Goal: Find specific fact: Find specific fact

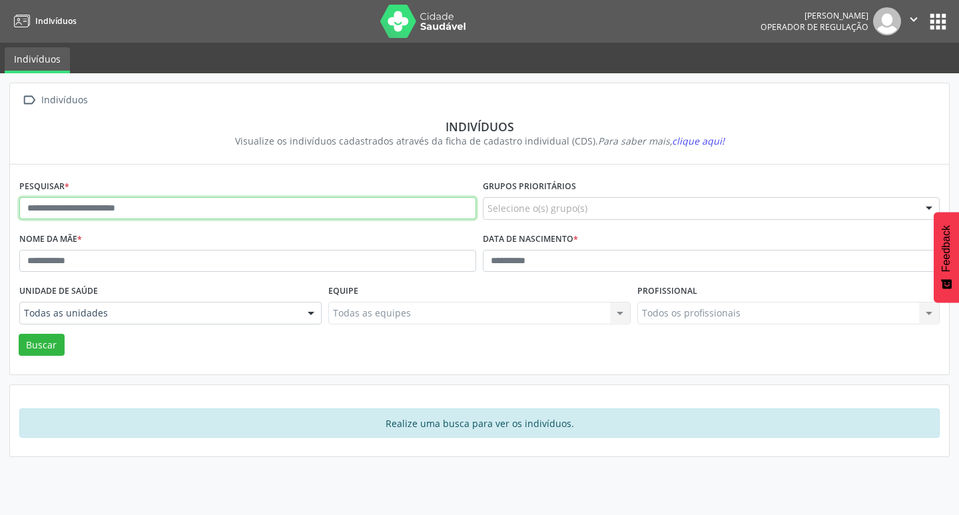
click at [219, 200] on input "text" at bounding box center [247, 208] width 457 height 23
click at [19, 334] on button "Buscar" at bounding box center [42, 345] width 46 height 23
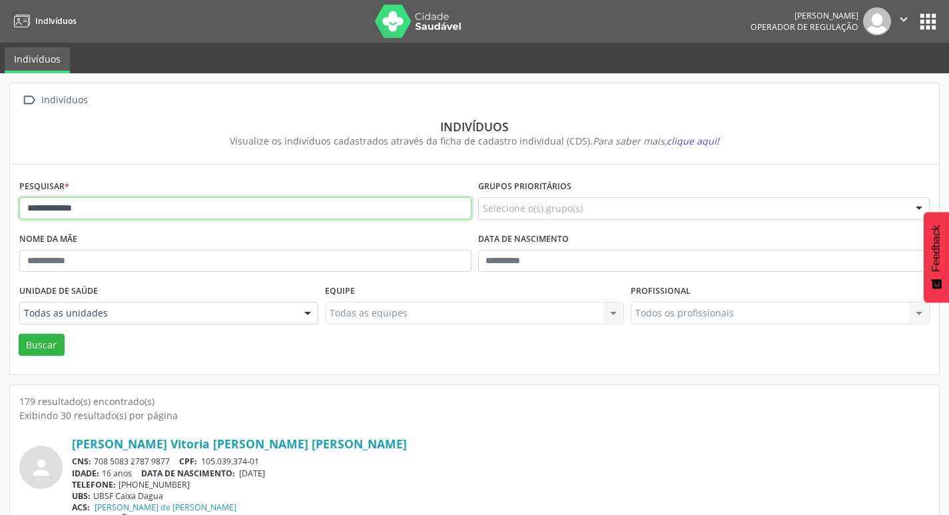
click at [164, 215] on input "**********" at bounding box center [245, 208] width 452 height 23
type input "**********"
click at [19, 334] on button "Buscar" at bounding box center [42, 345] width 46 height 23
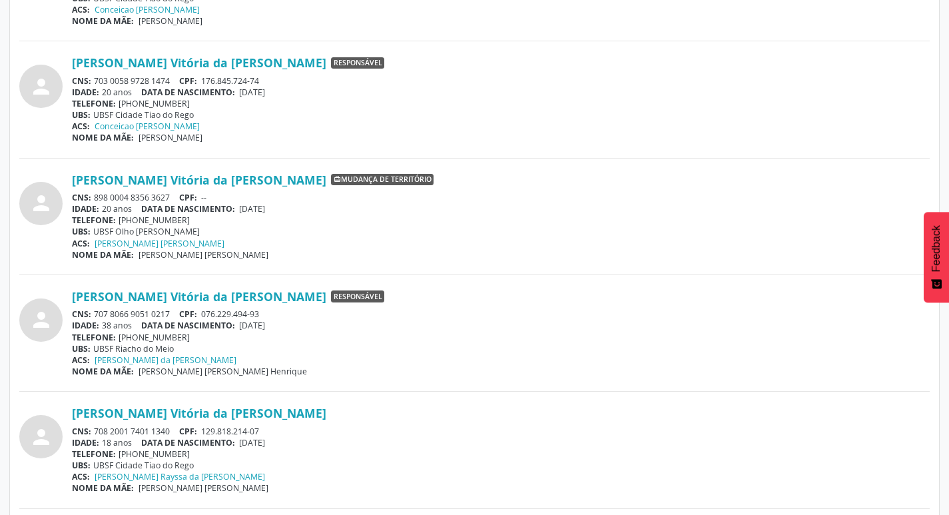
scroll to position [1931, 0]
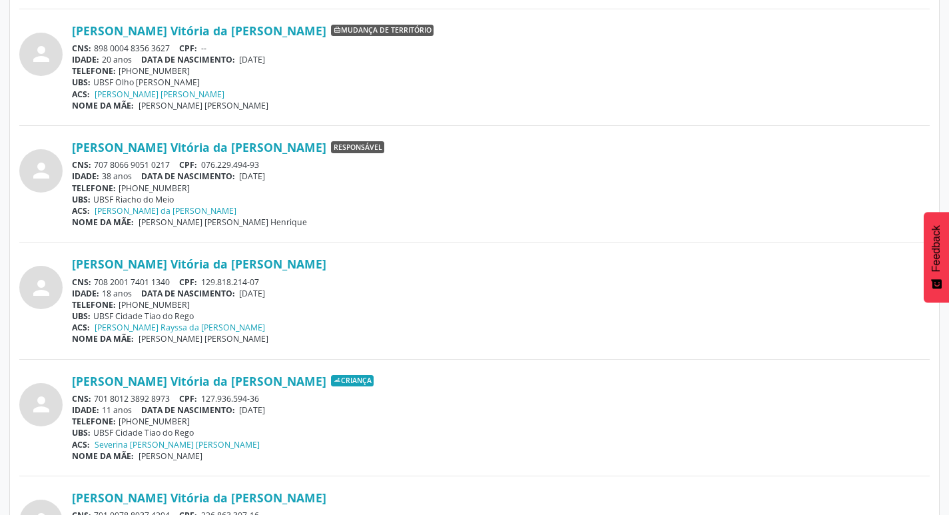
drag, startPoint x: 97, startPoint y: 165, endPoint x: 174, endPoint y: 164, distance: 77.9
click at [174, 164] on div "CNS: 707 8066 9051 0217 CPF: 076.229.494-93" at bounding box center [501, 164] width 858 height 11
copy div "707 8066 9051 0217"
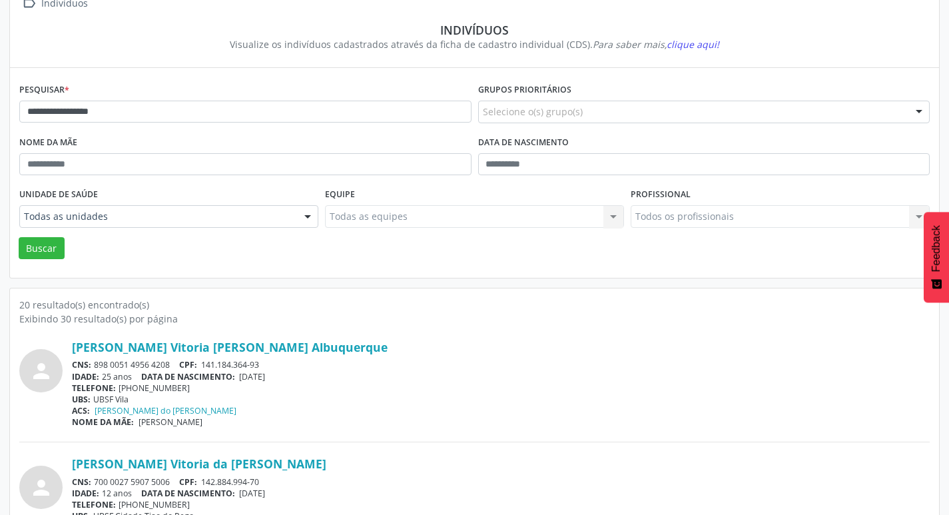
scroll to position [0, 0]
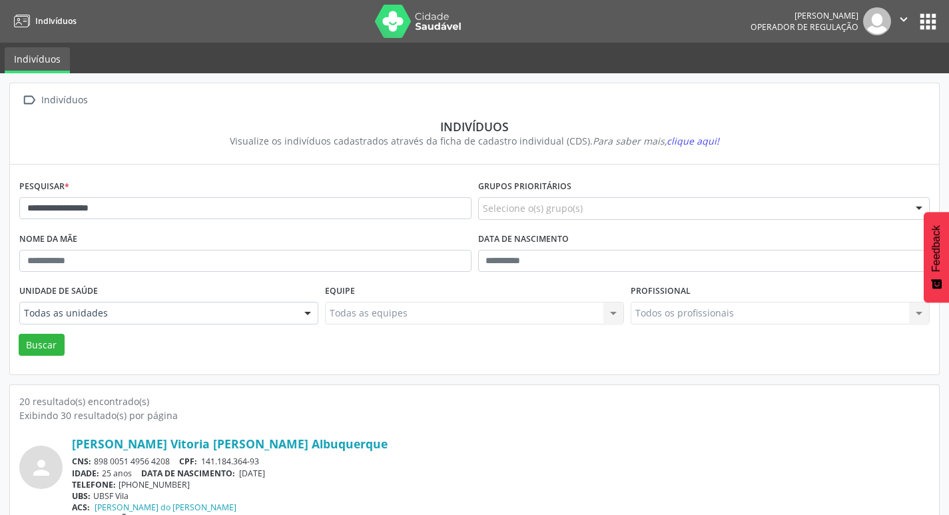
click at [50, 48] on link "Indivíduos" at bounding box center [37, 60] width 65 height 26
click at [918, 17] on button "apps" at bounding box center [927, 21] width 23 height 23
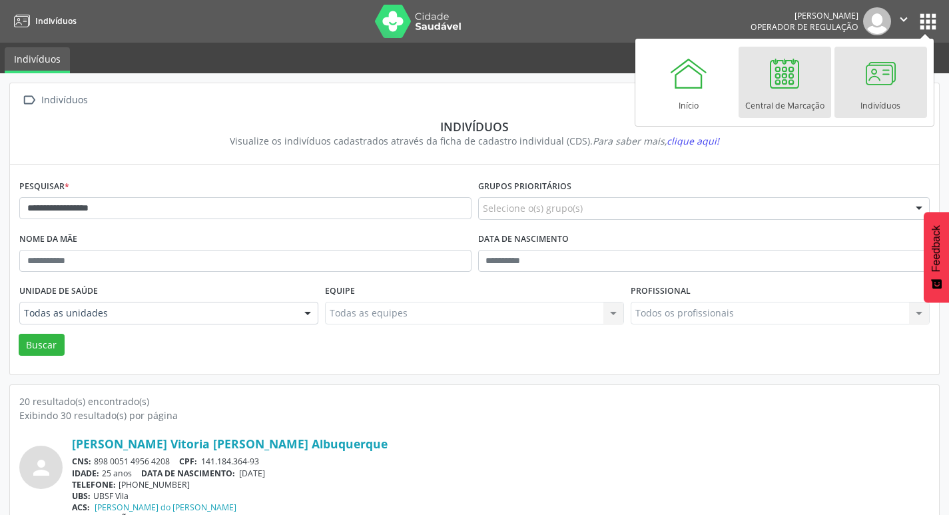
click at [796, 87] on div at bounding box center [784, 73] width 40 height 40
